Goal: Find specific page/section: Find specific page/section

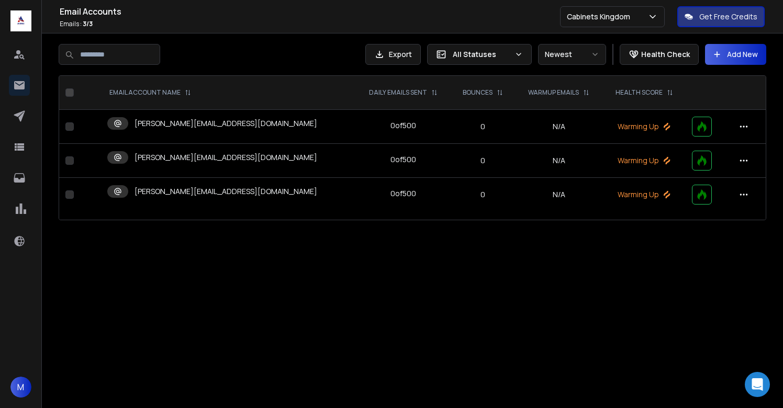
click at [176, 122] on p "[PERSON_NAME][EMAIL_ADDRESS][DOMAIN_NAME]" at bounding box center [226, 123] width 183 height 10
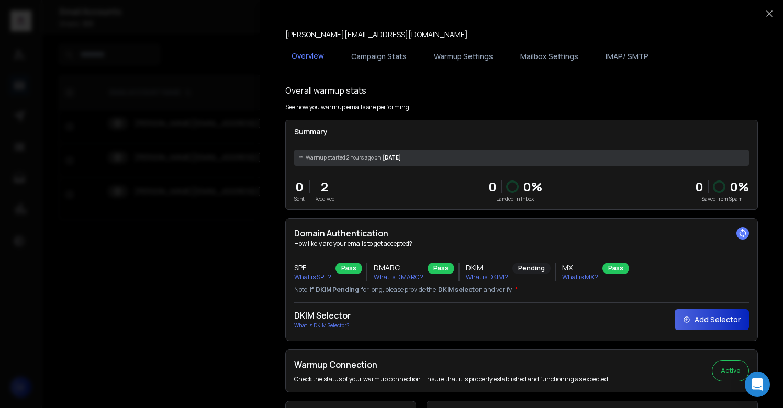
click at [206, 74] on div at bounding box center [391, 204] width 783 height 408
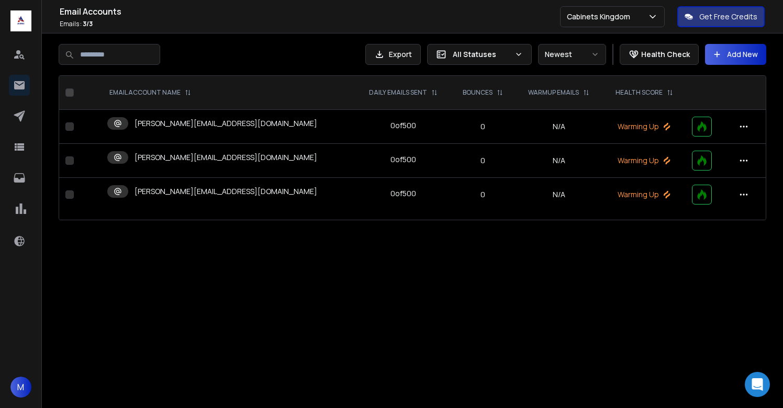
click at [193, 157] on p "[PERSON_NAME][EMAIL_ADDRESS][DOMAIN_NAME]" at bounding box center [226, 157] width 183 height 10
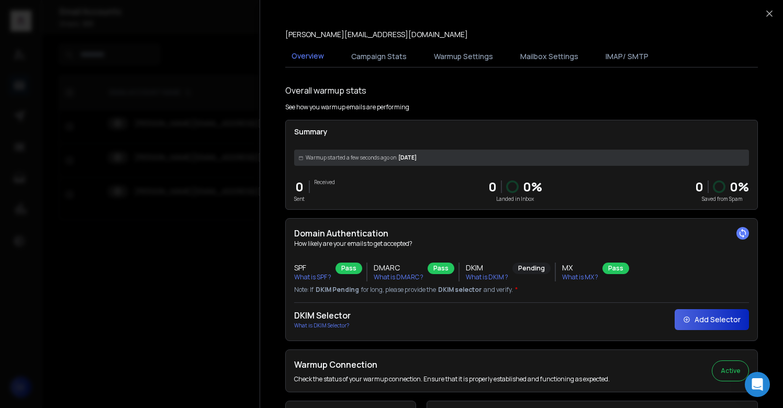
click at [193, 157] on div at bounding box center [391, 204] width 783 height 408
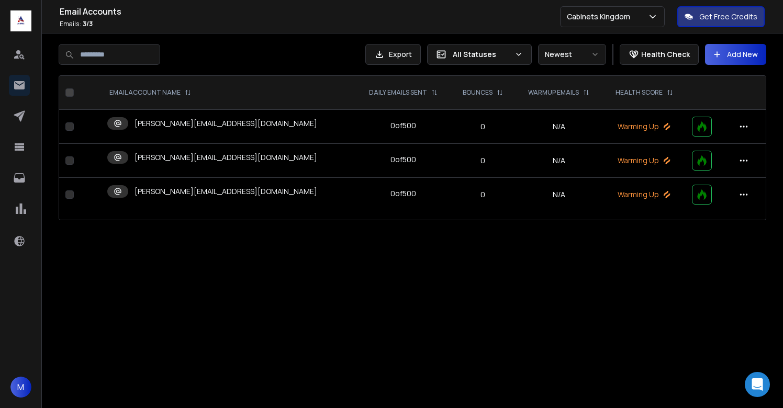
click at [188, 193] on p "[PERSON_NAME][EMAIL_ADDRESS][DOMAIN_NAME]" at bounding box center [226, 191] width 183 height 10
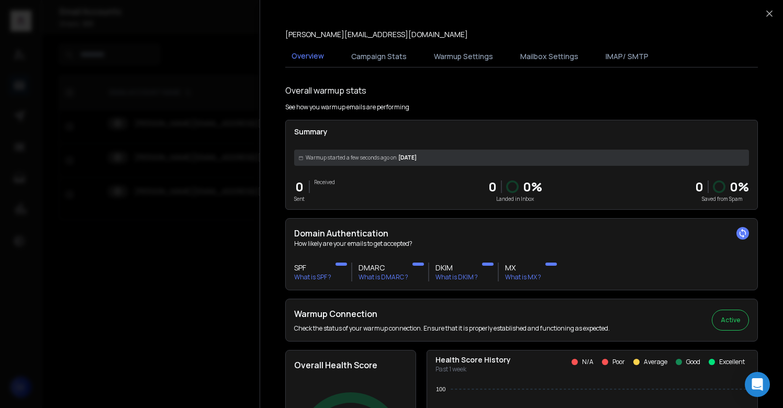
click at [187, 235] on div at bounding box center [391, 204] width 783 height 408
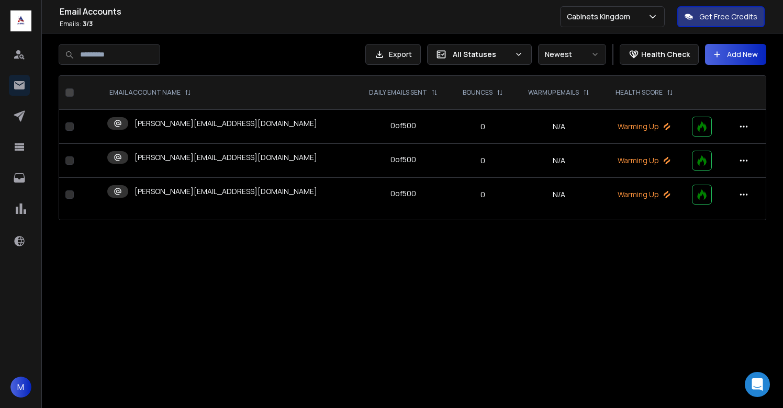
click at [278, 36] on div "Export All Statuses Newest Health Check Add New EMAIL ACCOUNT NAME DAILY EMAILS…" at bounding box center [412, 132] width 741 height 197
click at [212, 163] on div "[PERSON_NAME][EMAIL_ADDRESS][DOMAIN_NAME]" at bounding box center [212, 157] width 210 height 13
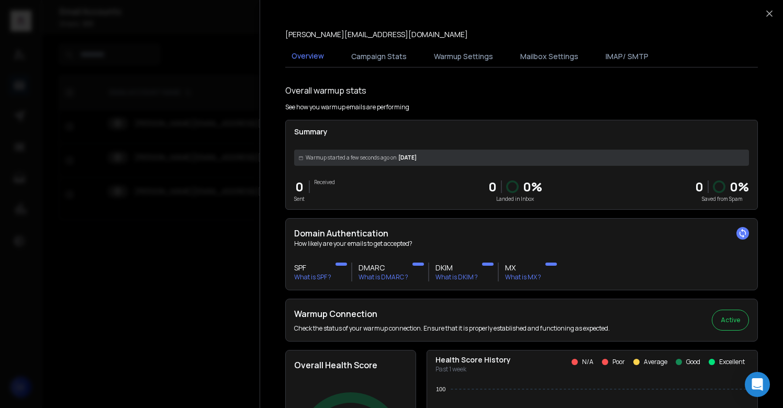
click at [210, 244] on div at bounding box center [391, 204] width 783 height 408
